Goal: Information Seeking & Learning: Learn about a topic

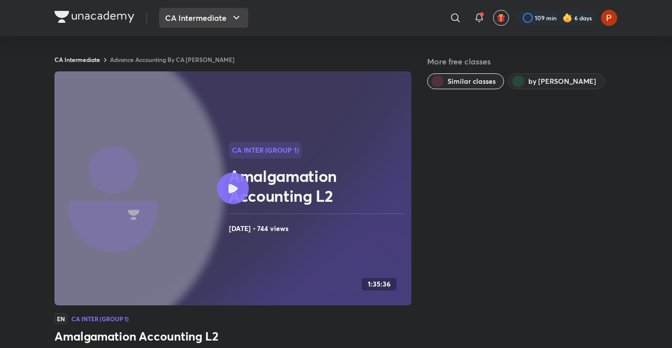
click at [191, 15] on button "CA Intermediate" at bounding box center [203, 18] width 89 height 20
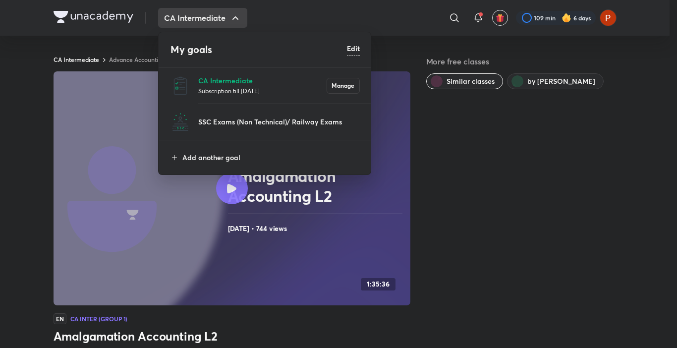
click at [223, 91] on p "Subscription till 12 Jul 2026" at bounding box center [262, 91] width 128 height 10
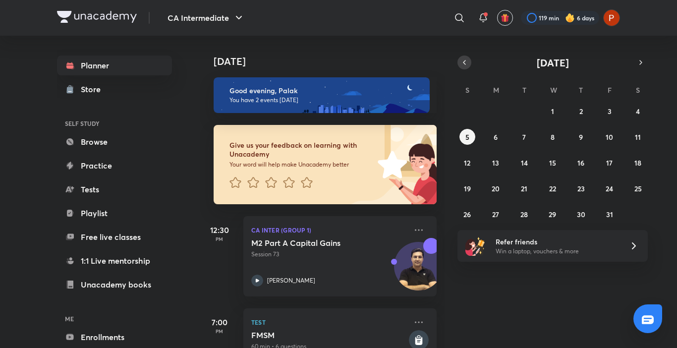
click at [469, 65] on button "button" at bounding box center [465, 63] width 14 height 14
click at [522, 113] on button "2" at bounding box center [525, 111] width 16 height 16
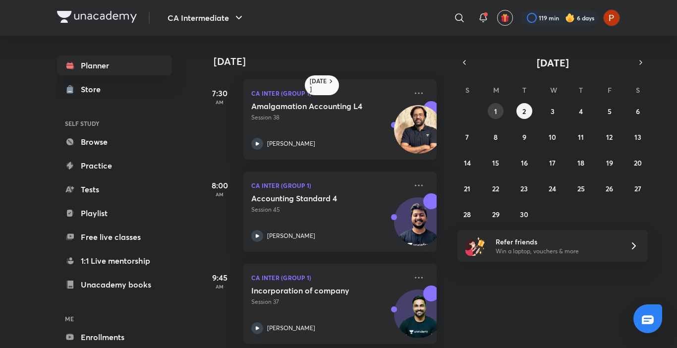
click at [494, 109] on button "1" at bounding box center [496, 111] width 16 height 16
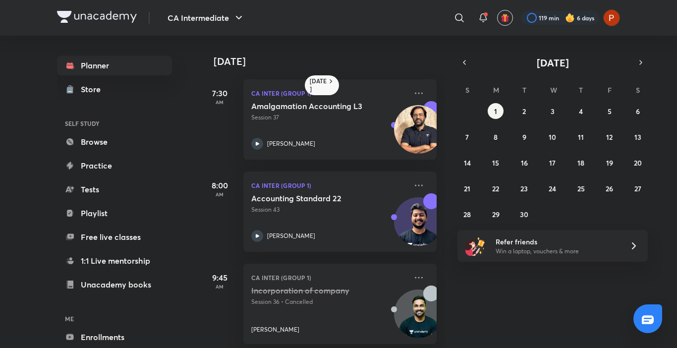
click at [449, 80] on div "1 September 7:30 AM CA Inter (Group 1) Amalgamation Accounting L3 Session 37 Ra…" at bounding box center [438, 192] width 476 height 312
click at [254, 141] on icon at bounding box center [257, 144] width 12 height 12
